Goal: Find specific page/section: Find specific page/section

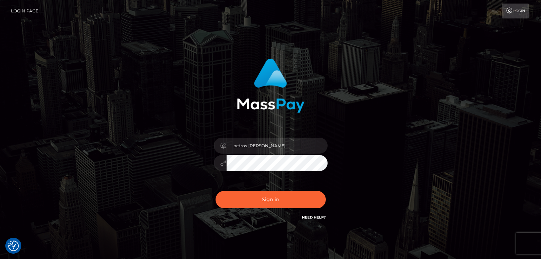
click at [262, 196] on button "Sign in" at bounding box center [270, 199] width 110 height 17
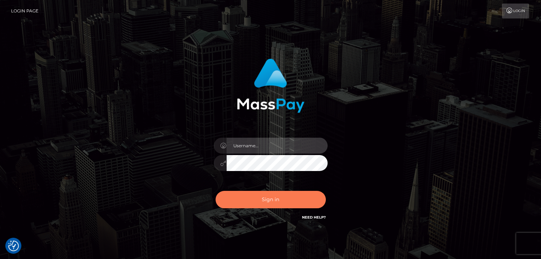
type input "petros.kidane"
click at [269, 197] on button "Sign in" at bounding box center [270, 199] width 110 height 17
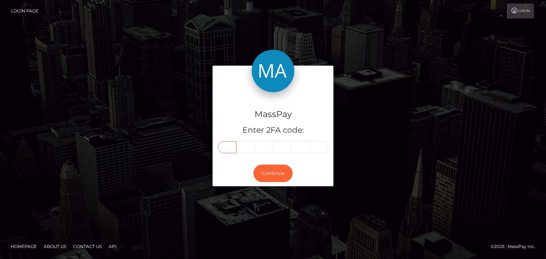
paste input "1"
type input "1"
type input "5"
type input "8"
type input "1"
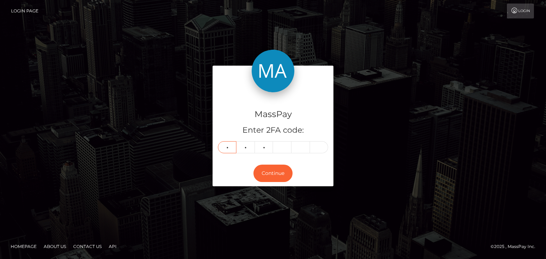
type input "7"
type input "1"
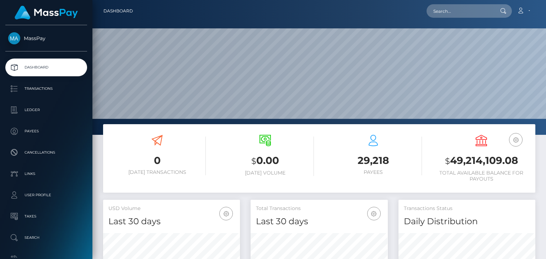
scroll to position [126, 136]
click at [445, 13] on input "text" at bounding box center [459, 11] width 67 height 14
paste input "[EMAIL_ADDRESS][DOMAIN_NAME]"
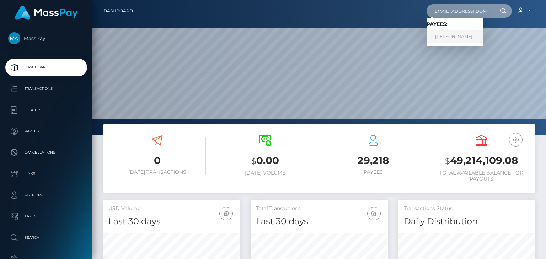
type input "[EMAIL_ADDRESS][DOMAIN_NAME]"
click at [463, 40] on link "SYREETA TALITHA OSBORNE" at bounding box center [454, 36] width 57 height 13
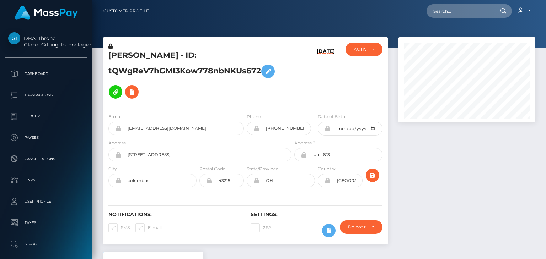
scroll to position [85, 136]
click at [537, 25] on div at bounding box center [318, 24] width 453 height 48
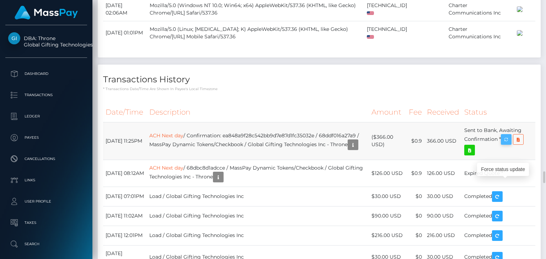
click at [509, 143] on icon "button" at bounding box center [506, 139] width 9 height 9
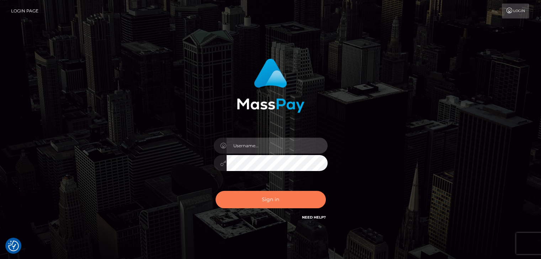
type input "petros.kidane"
click at [283, 208] on button "Sign in" at bounding box center [270, 199] width 110 height 17
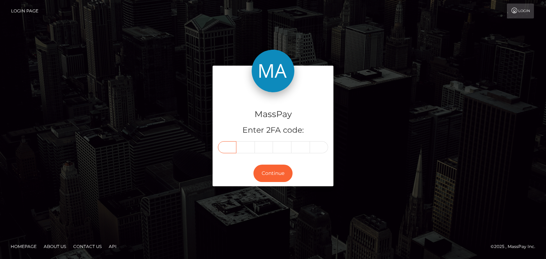
paste input "5"
type input "5"
type input "4"
type input "3"
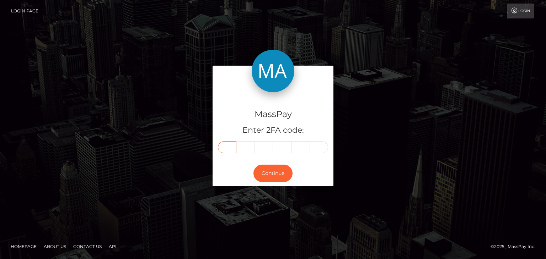
type input "2"
type input "9"
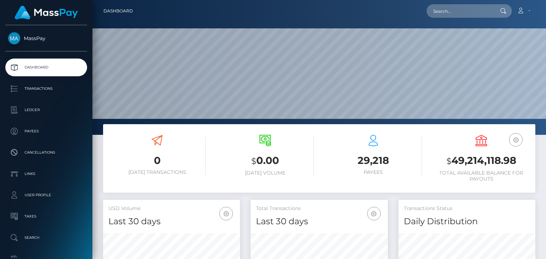
scroll to position [126, 136]
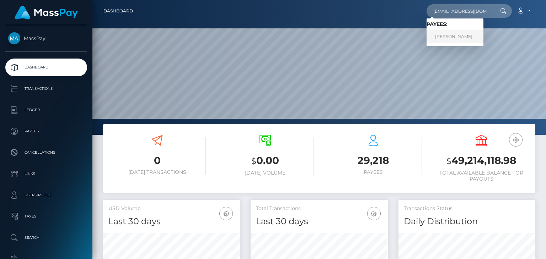
type input "[EMAIL_ADDRESS][DOMAIN_NAME]"
click at [455, 38] on link "SYREETA TALITHA OSBORNE" at bounding box center [454, 36] width 57 height 13
